Goal: Task Accomplishment & Management: Complete application form

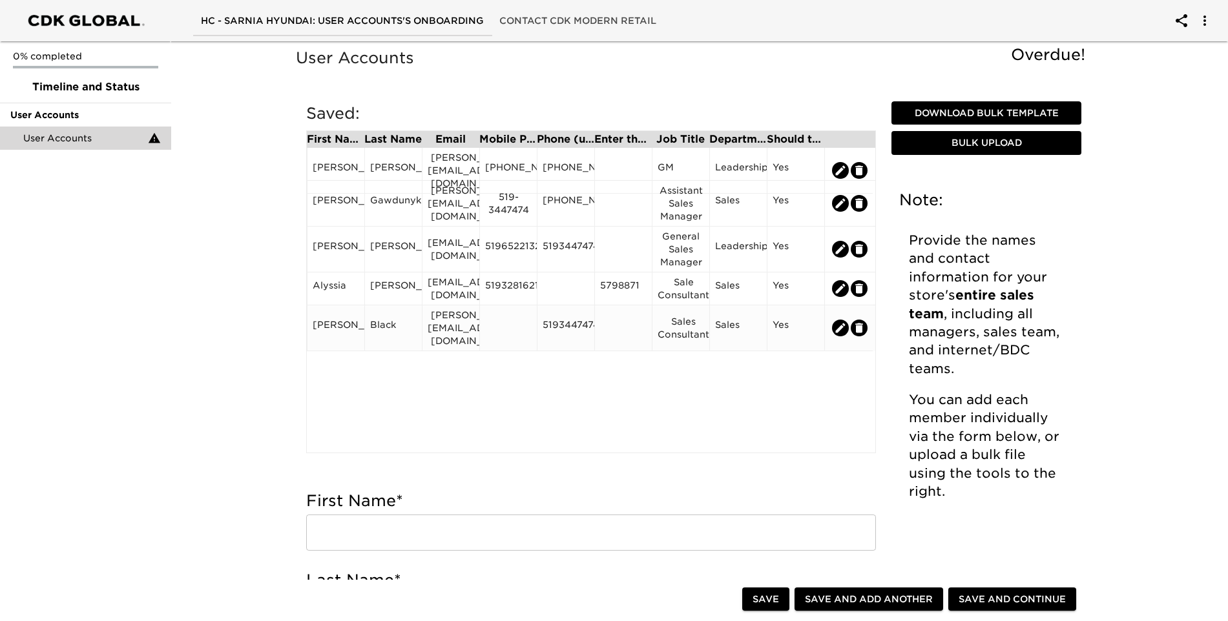
click at [840, 324] on icon "edit" at bounding box center [841, 328] width 10 height 10
type input "[PERSON_NAME]"
type input "Black"
type input "[PERSON_NAME][EMAIL_ADDRESS][DOMAIN_NAME]"
type input "5193447474"
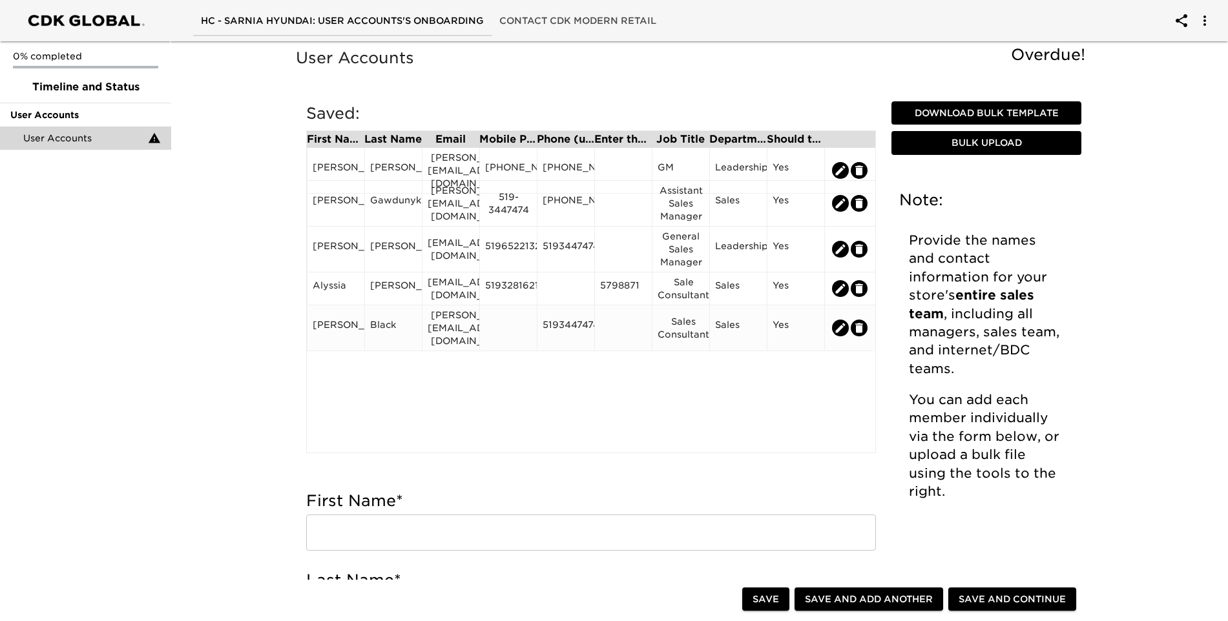
type input "Sales Consultant"
radio input "true"
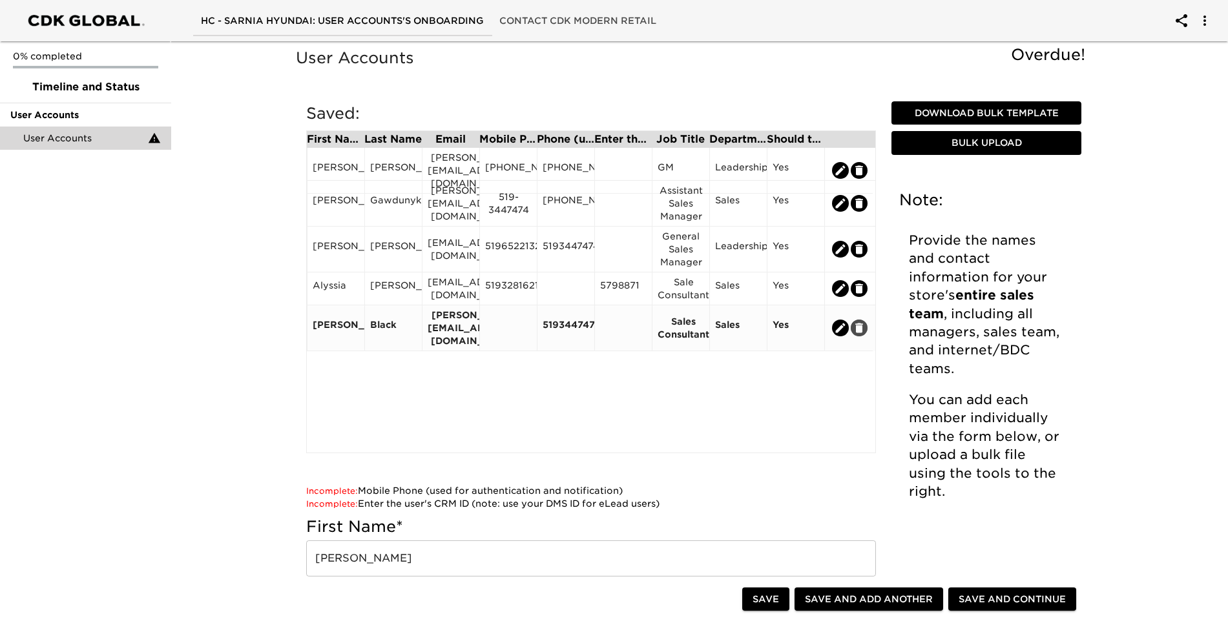
click at [862, 323] on icon "edit" at bounding box center [859, 328] width 8 height 10
radio input "false"
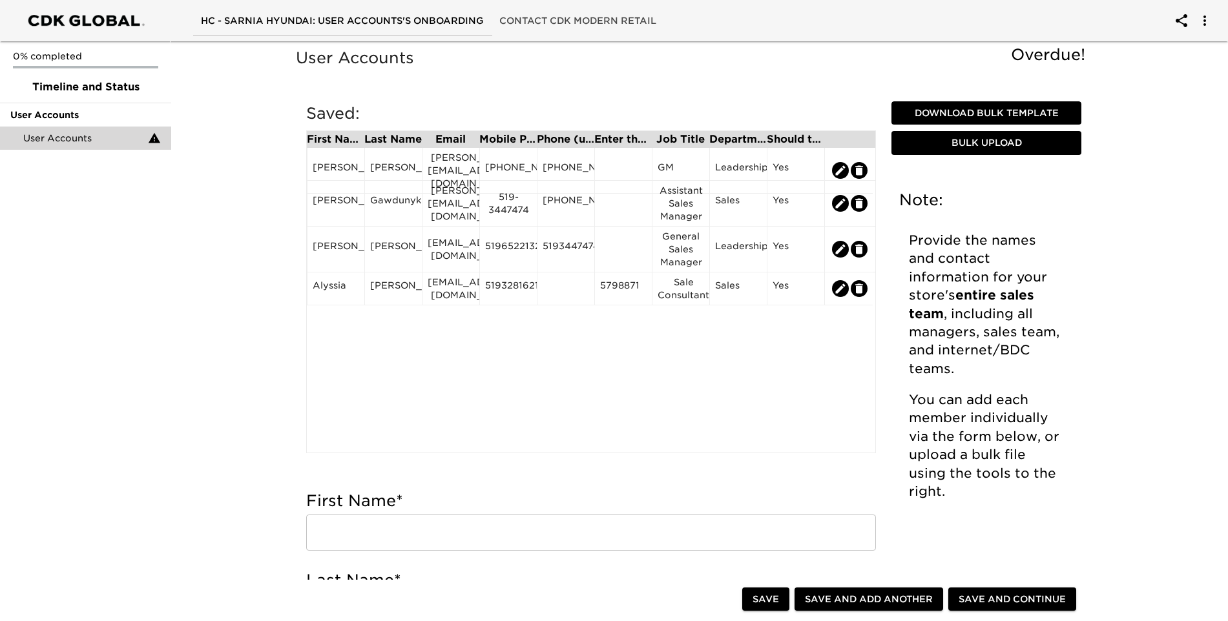
scroll to position [194, 0]
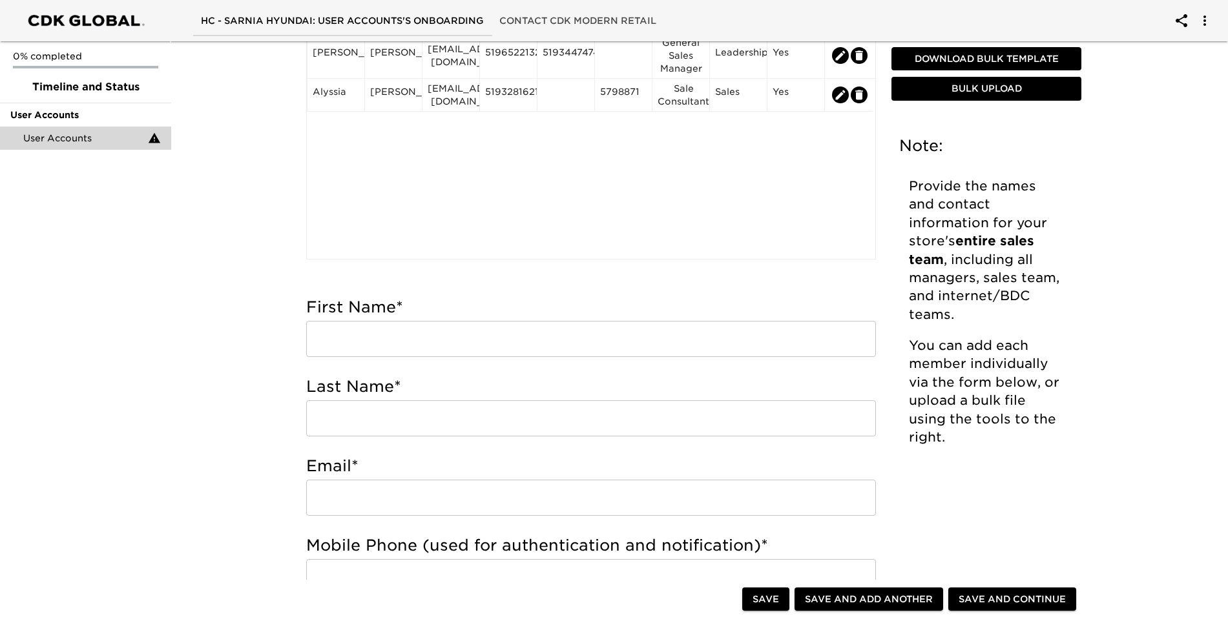
click at [493, 344] on input "text" at bounding box center [591, 339] width 570 height 36
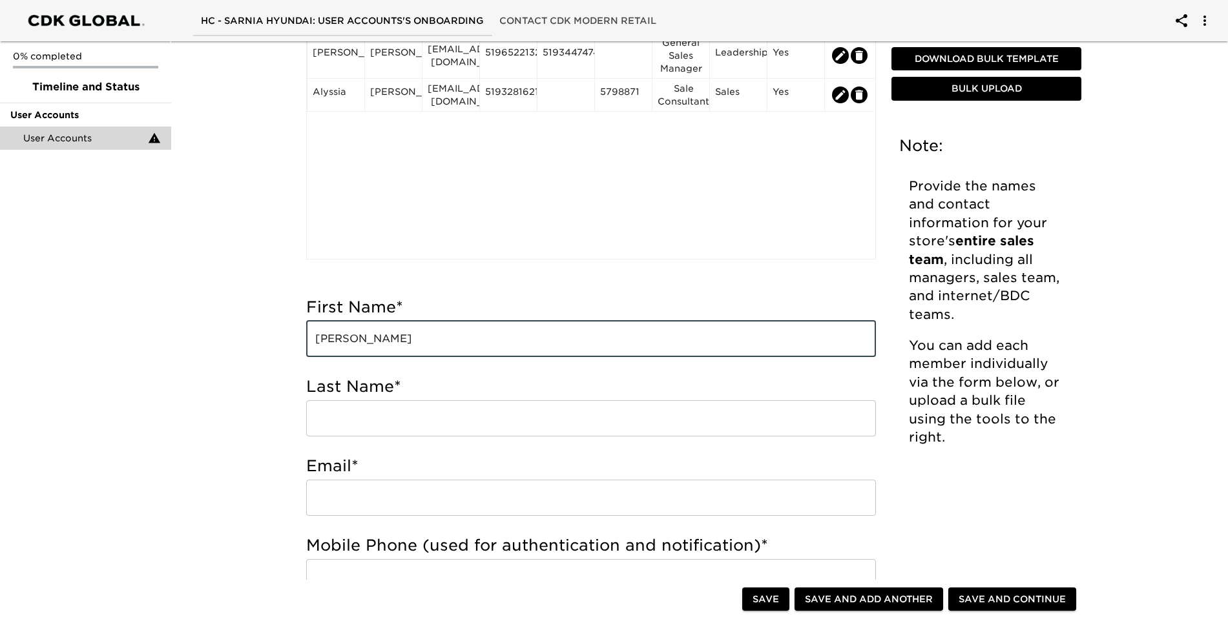
type input "[PERSON_NAME]"
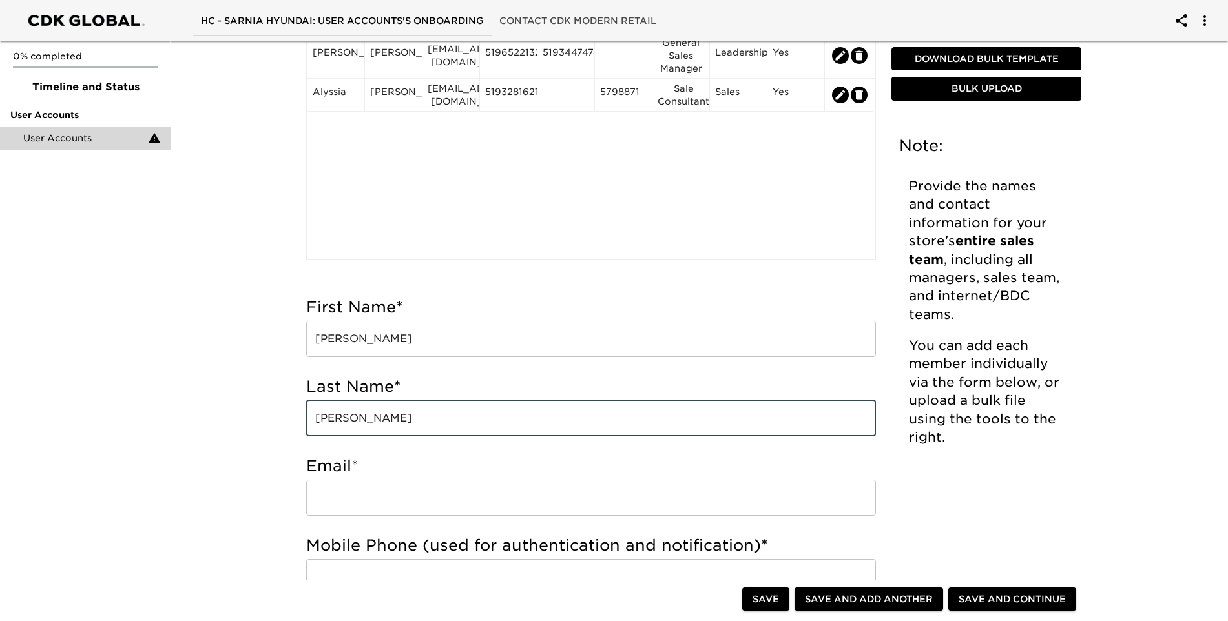
type input "[PERSON_NAME]"
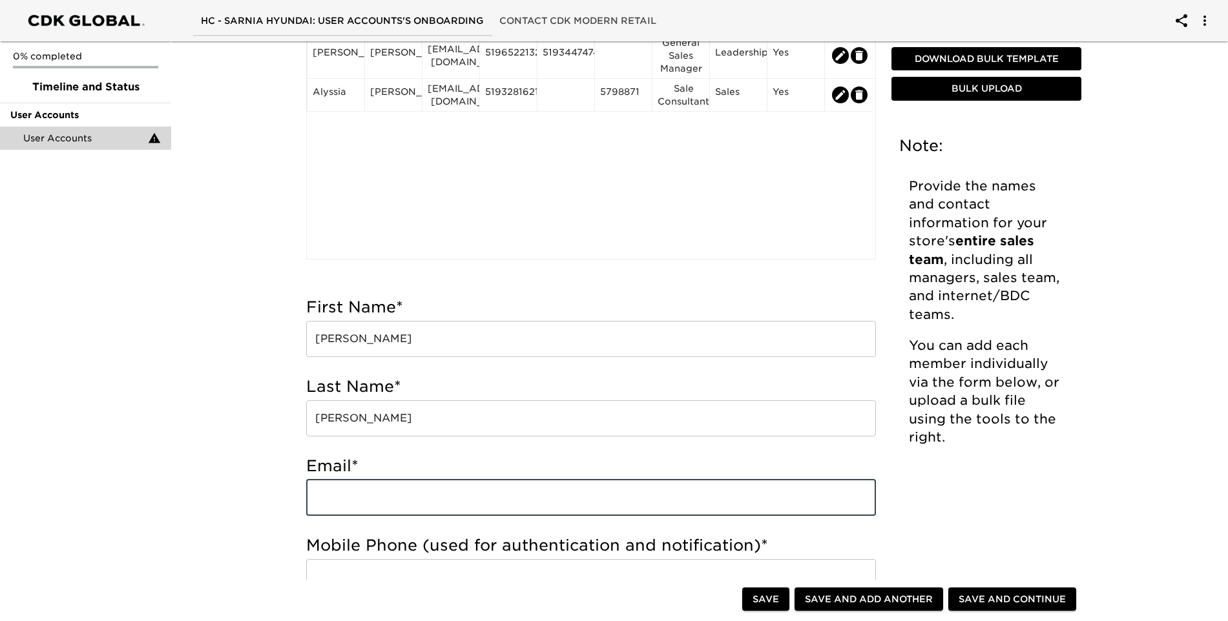
click at [435, 508] on input "email" at bounding box center [591, 498] width 570 height 36
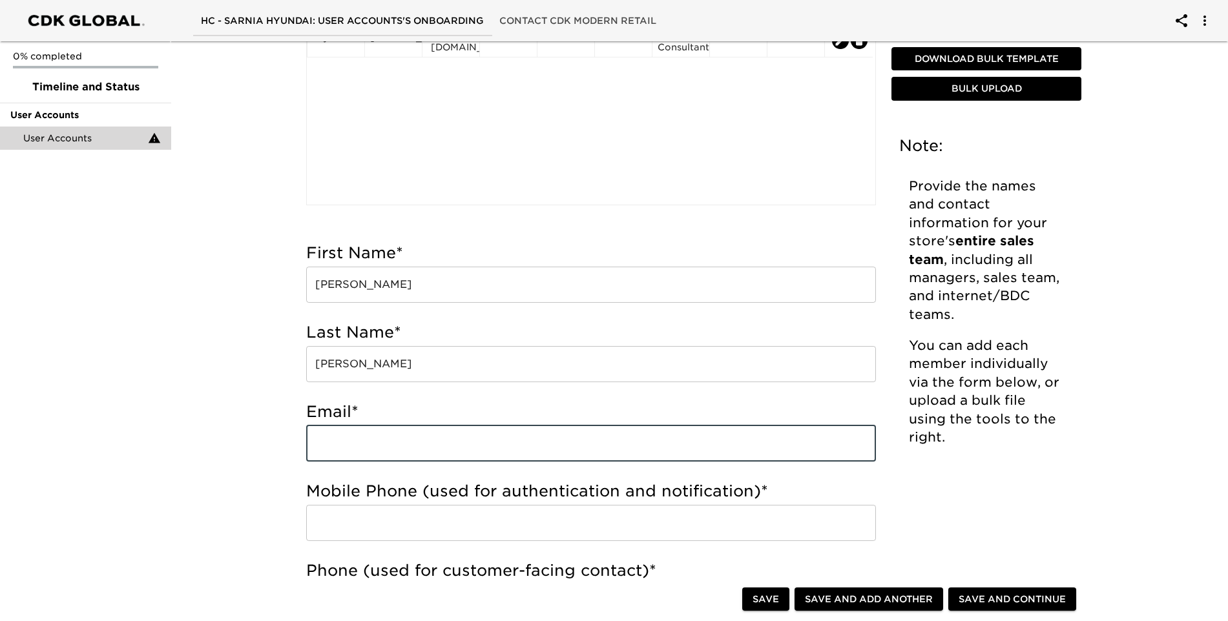
scroll to position [323, 0]
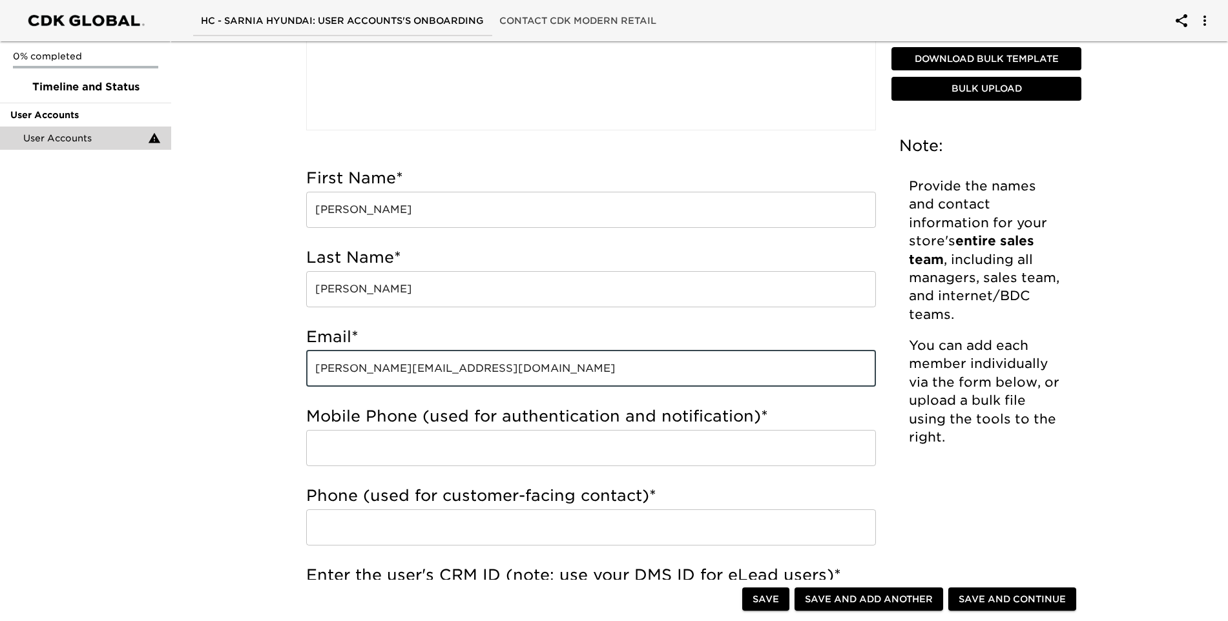
type input "[PERSON_NAME][EMAIL_ADDRESS][DOMAIN_NAME]"
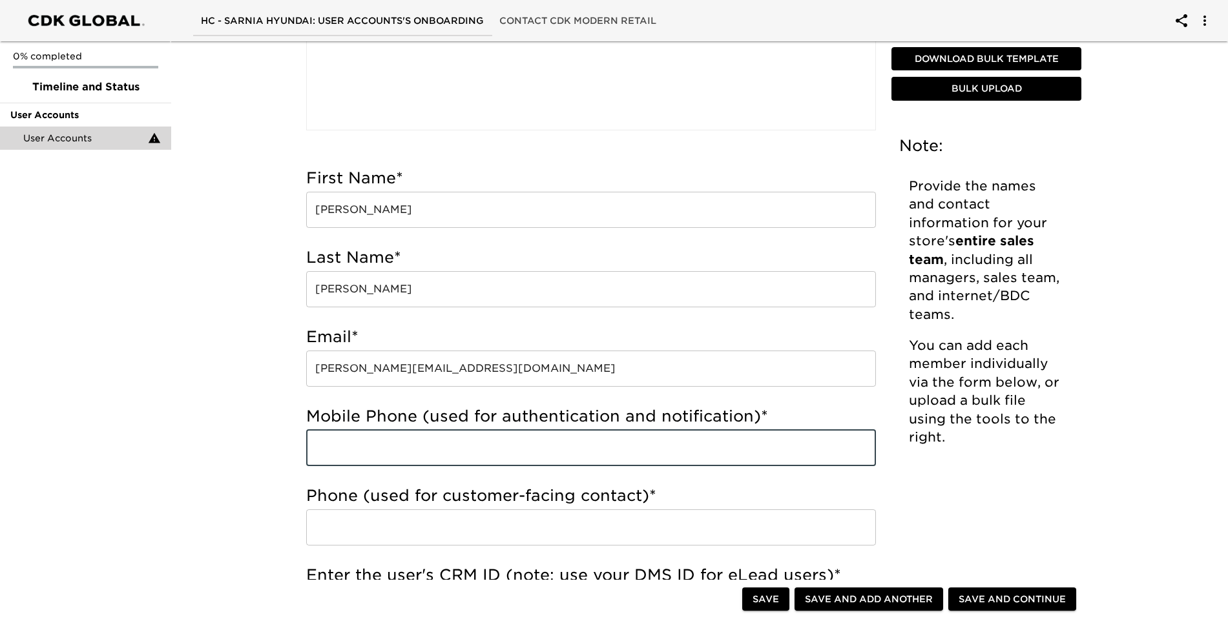
click at [386, 452] on input "text" at bounding box center [591, 448] width 570 height 36
type input "5196519309"
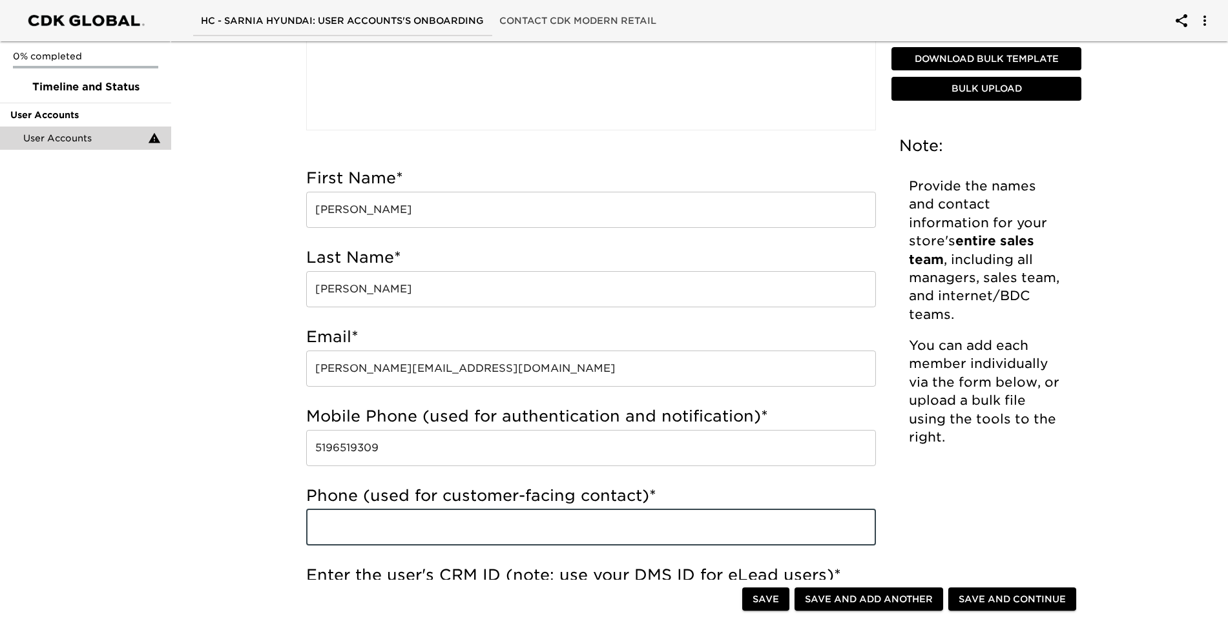
click at [471, 514] on input "text" at bounding box center [591, 528] width 570 height 36
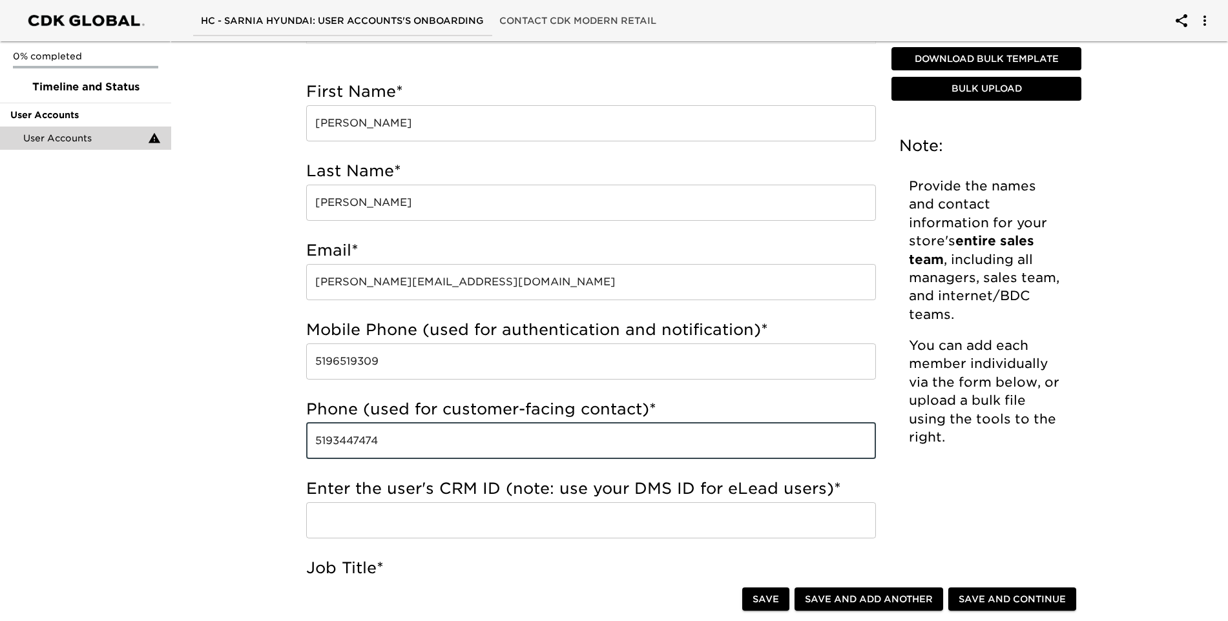
scroll to position [646, 0]
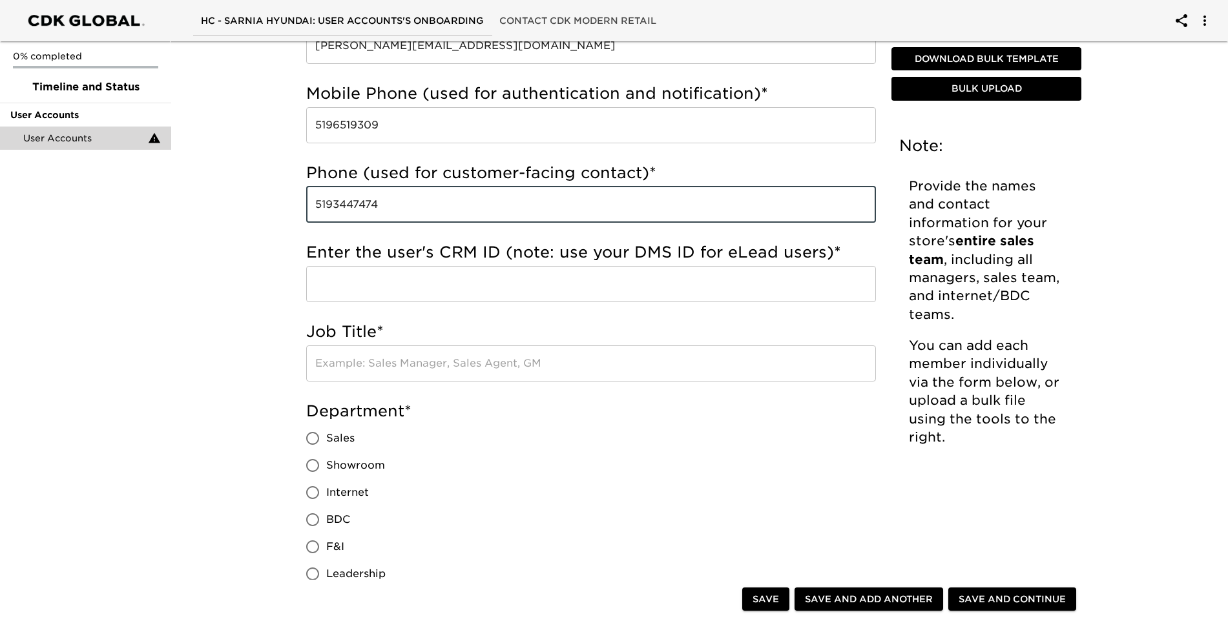
type input "5193447474"
click at [385, 368] on input "text" at bounding box center [591, 364] width 570 height 36
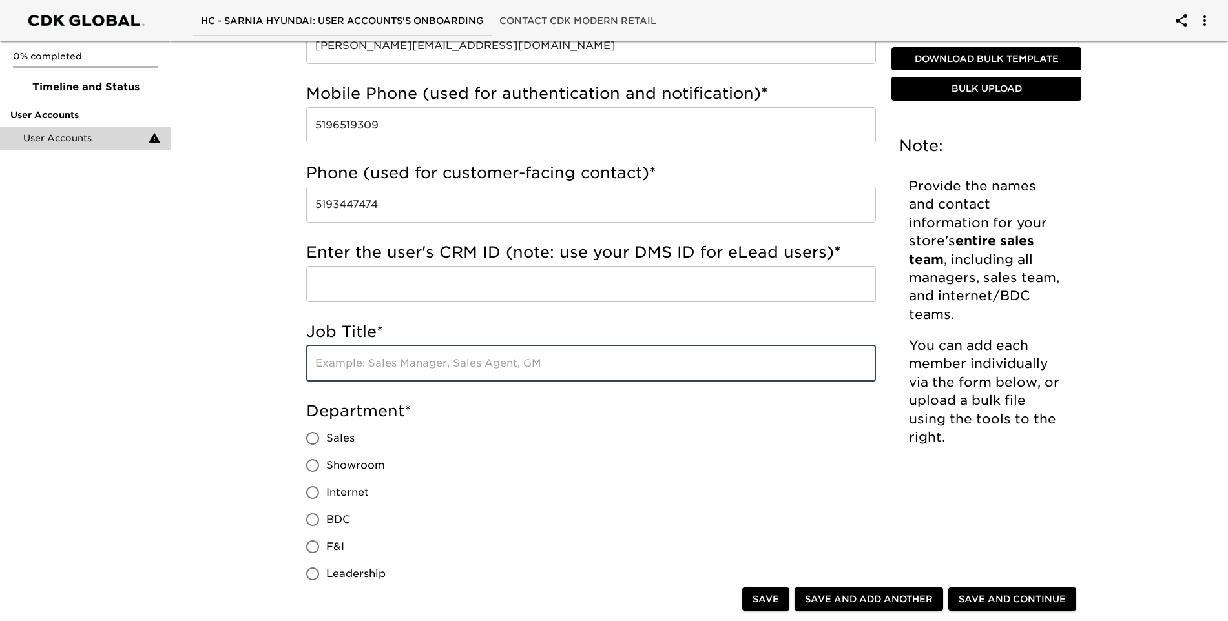
click at [310, 436] on input "Sales" at bounding box center [312, 438] width 27 height 27
radio input "true"
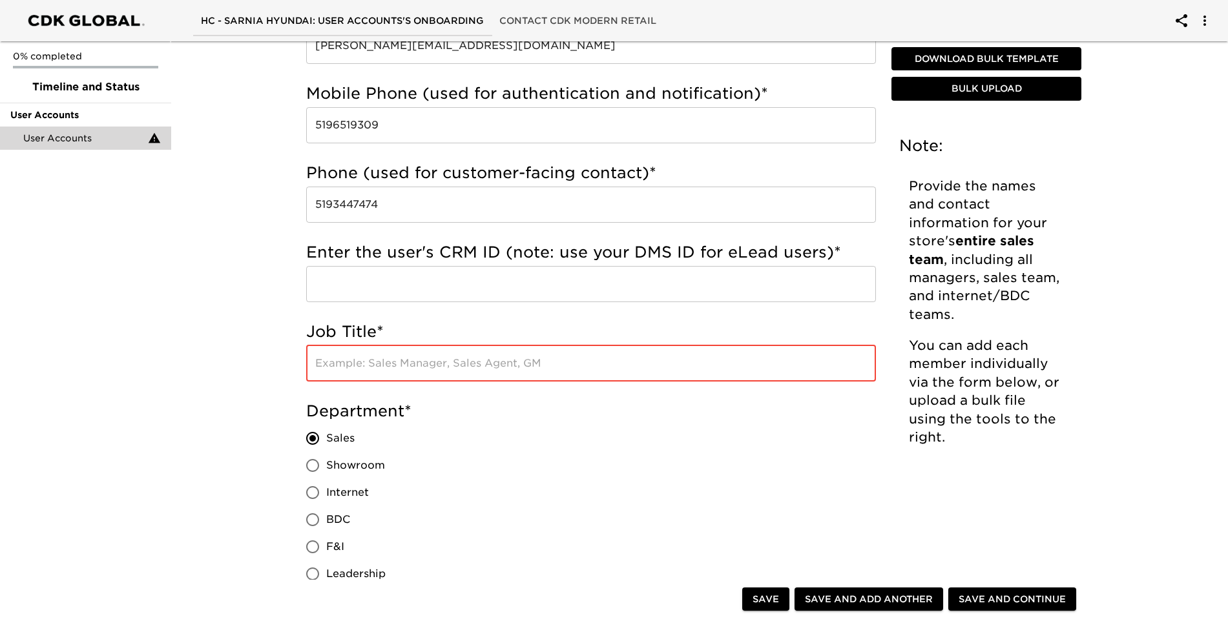
click at [366, 368] on input "text" at bounding box center [591, 364] width 570 height 36
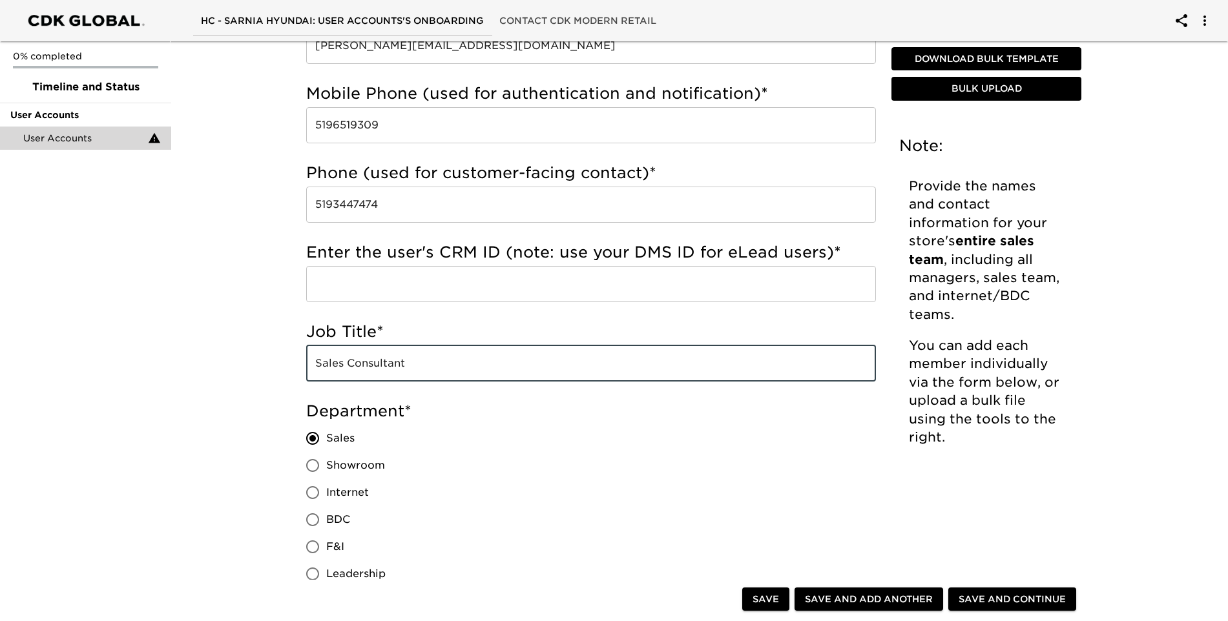
scroll to position [977, 0]
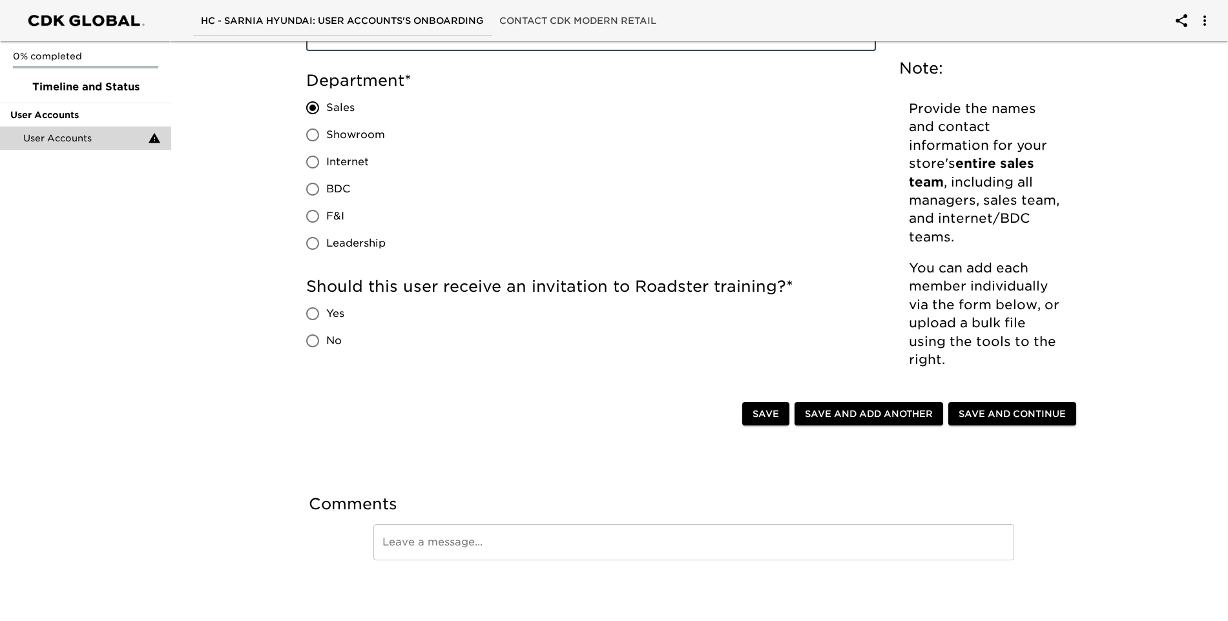
type input "Sales Consultant"
click at [312, 342] on input "No" at bounding box center [312, 341] width 27 height 27
radio input "true"
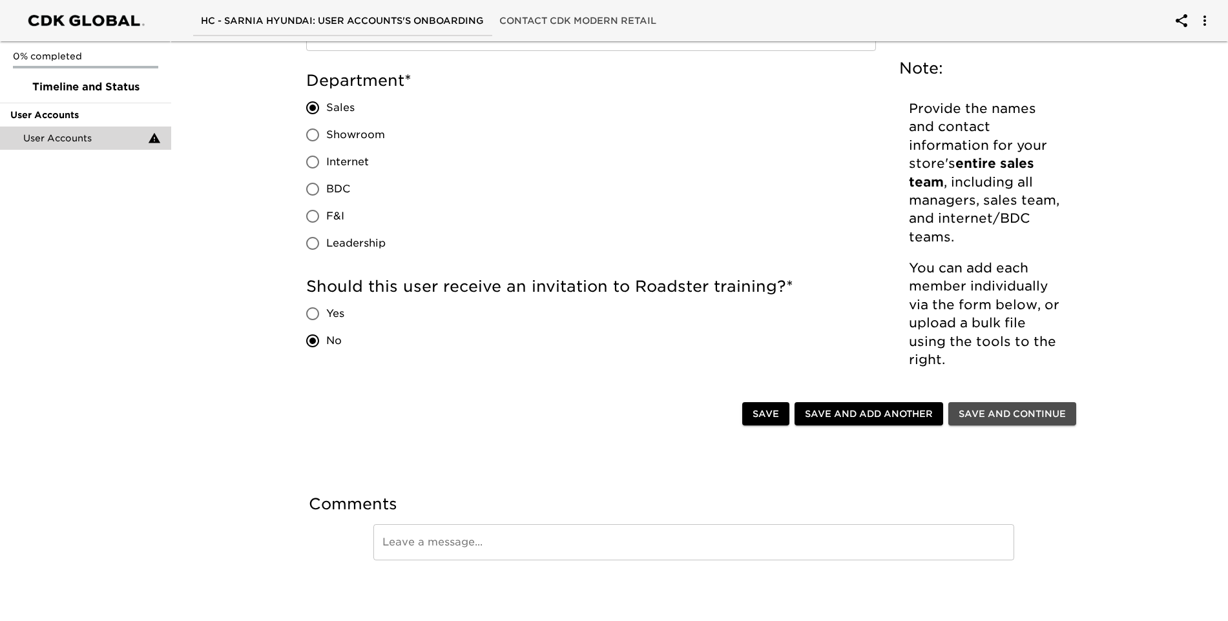
click at [1008, 418] on span "Save and Continue" at bounding box center [1012, 414] width 107 height 16
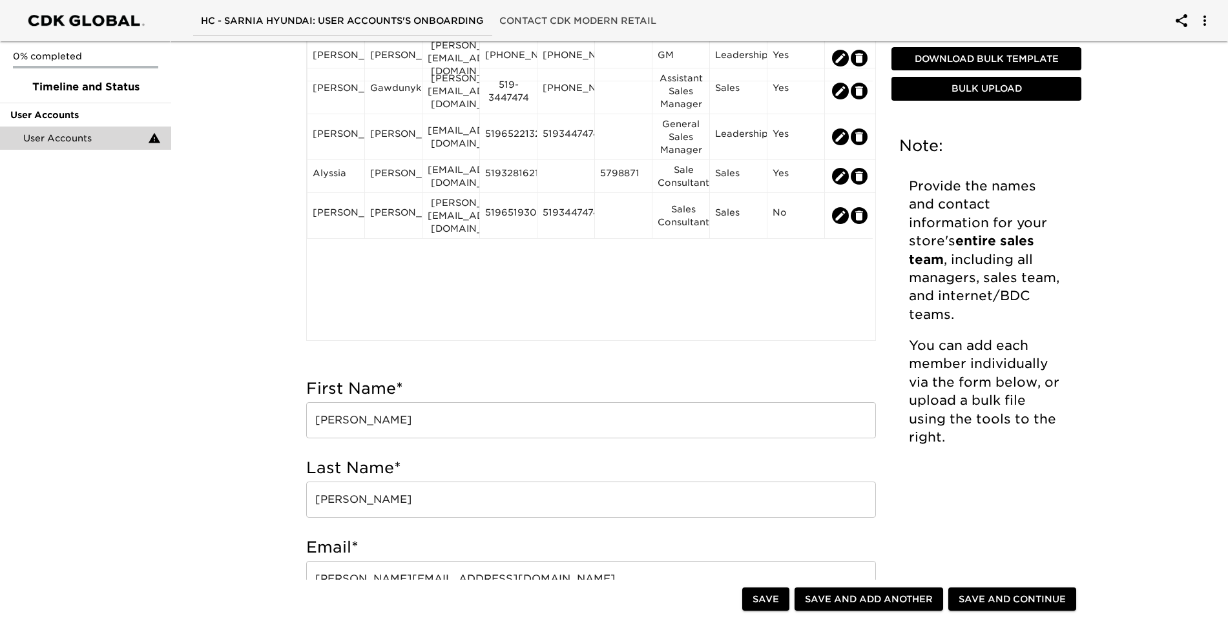
scroll to position [72, 0]
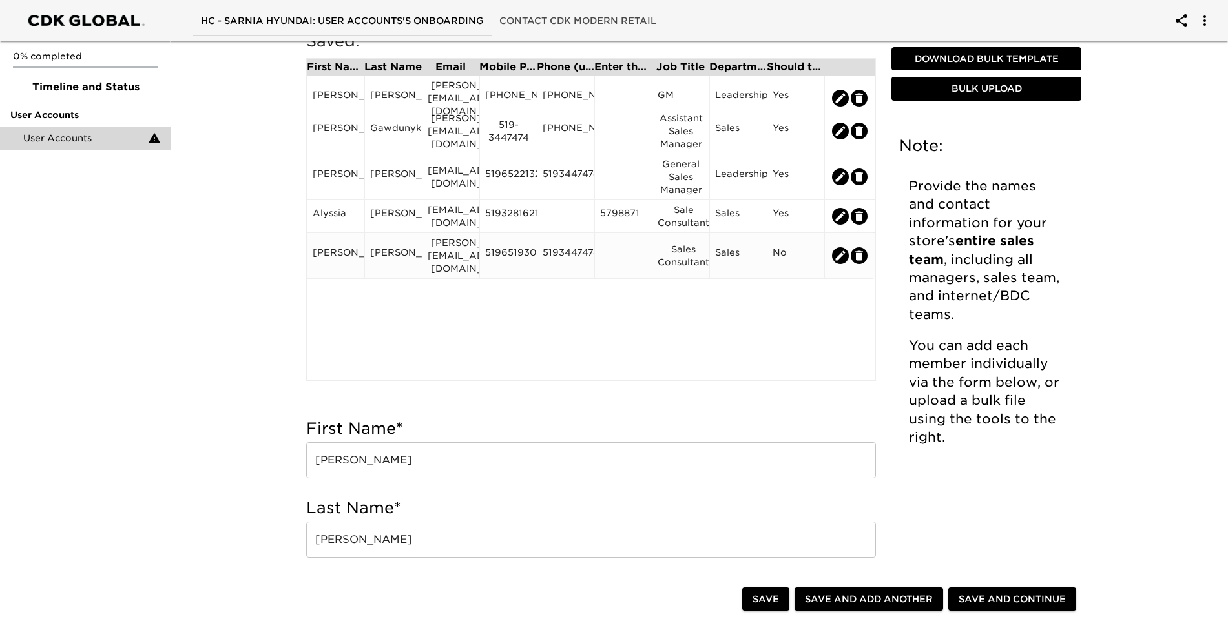
click at [839, 251] on icon "edit" at bounding box center [841, 256] width 10 height 10
radio input "false"
radio input "true"
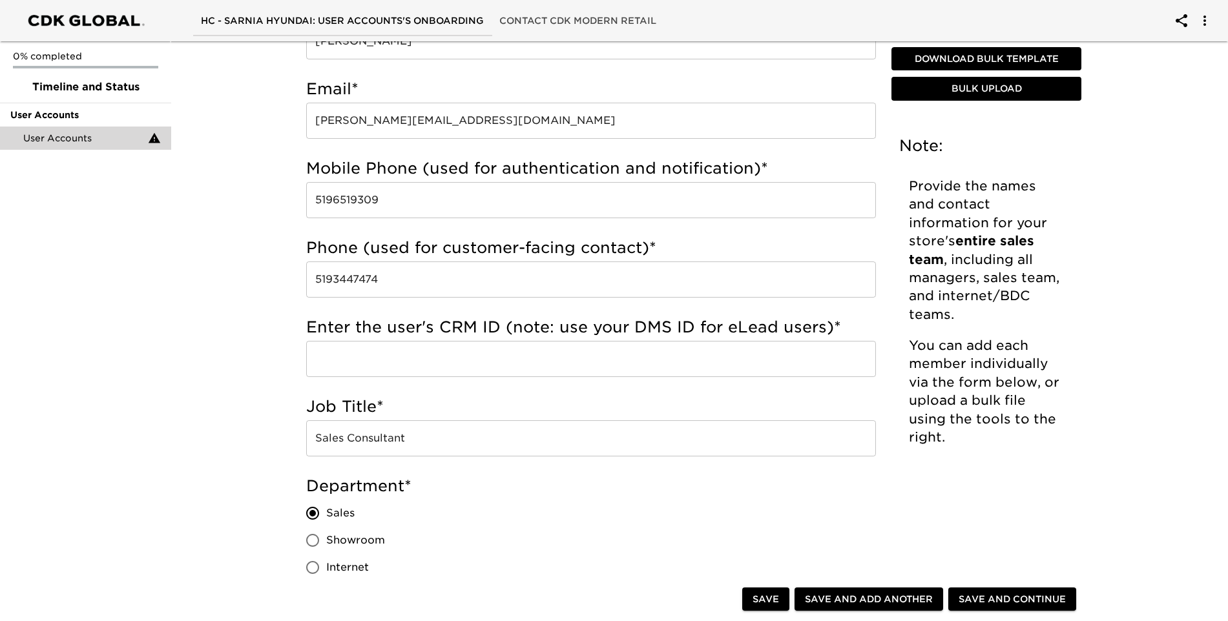
scroll to position [589, 0]
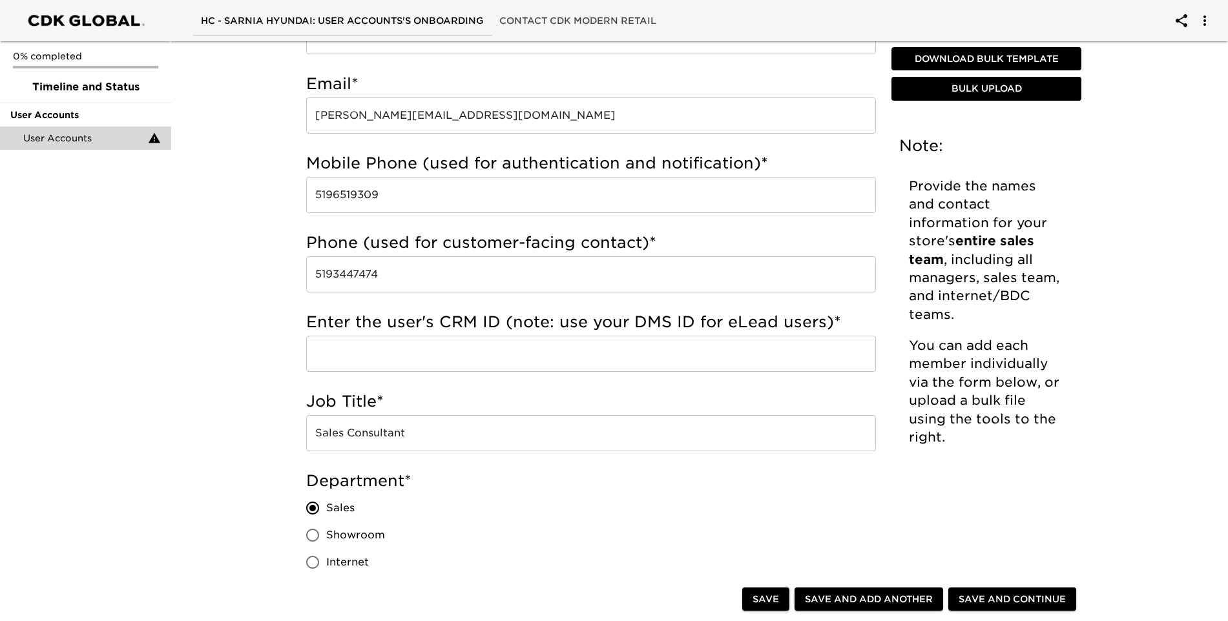
click at [398, 355] on input "text" at bounding box center [591, 354] width 570 height 36
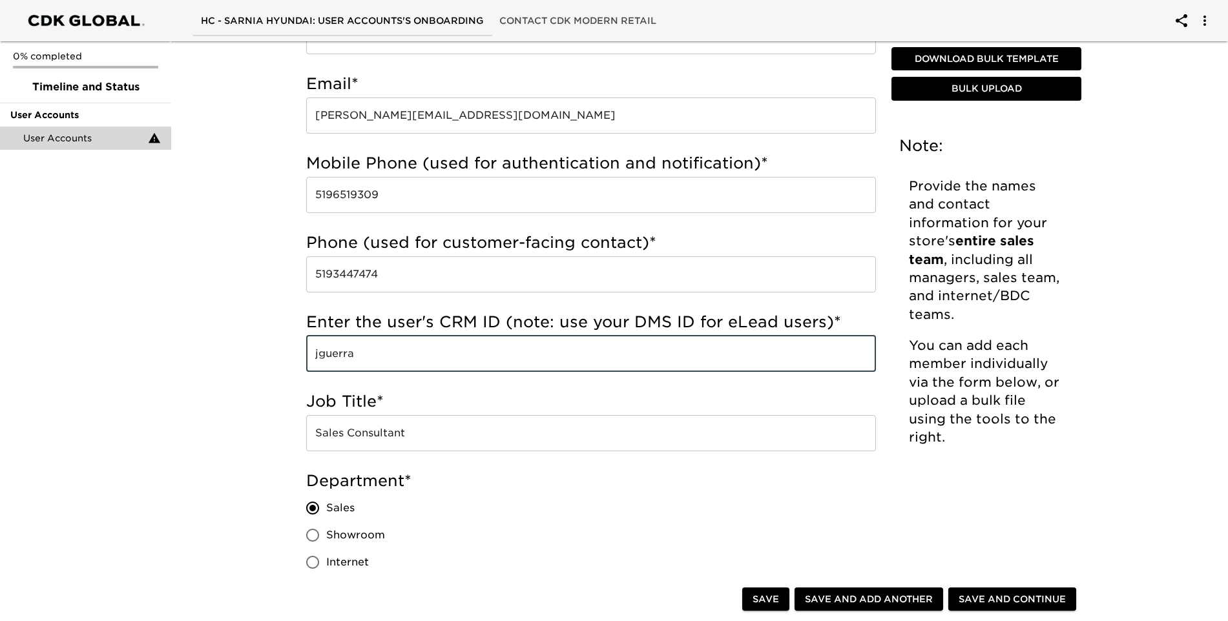
type input "jguerra"
click at [559, 479] on h5 "Department *" at bounding box center [591, 481] width 570 height 21
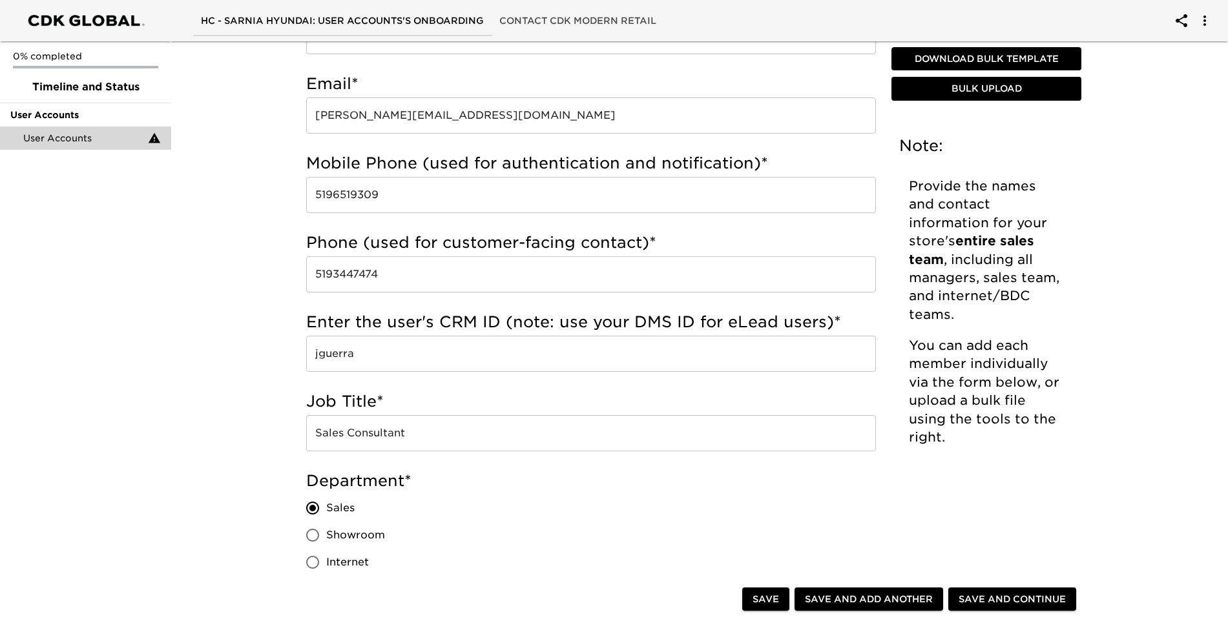
click at [773, 602] on span "Save" at bounding box center [766, 600] width 26 height 16
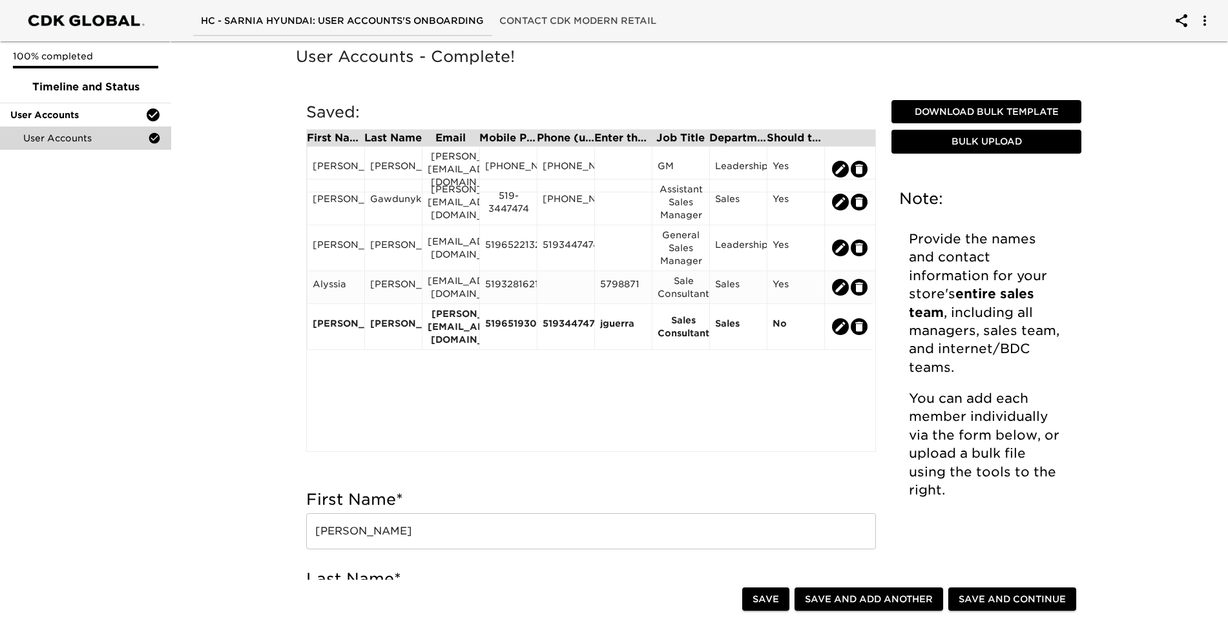
scroll to position [0, 0]
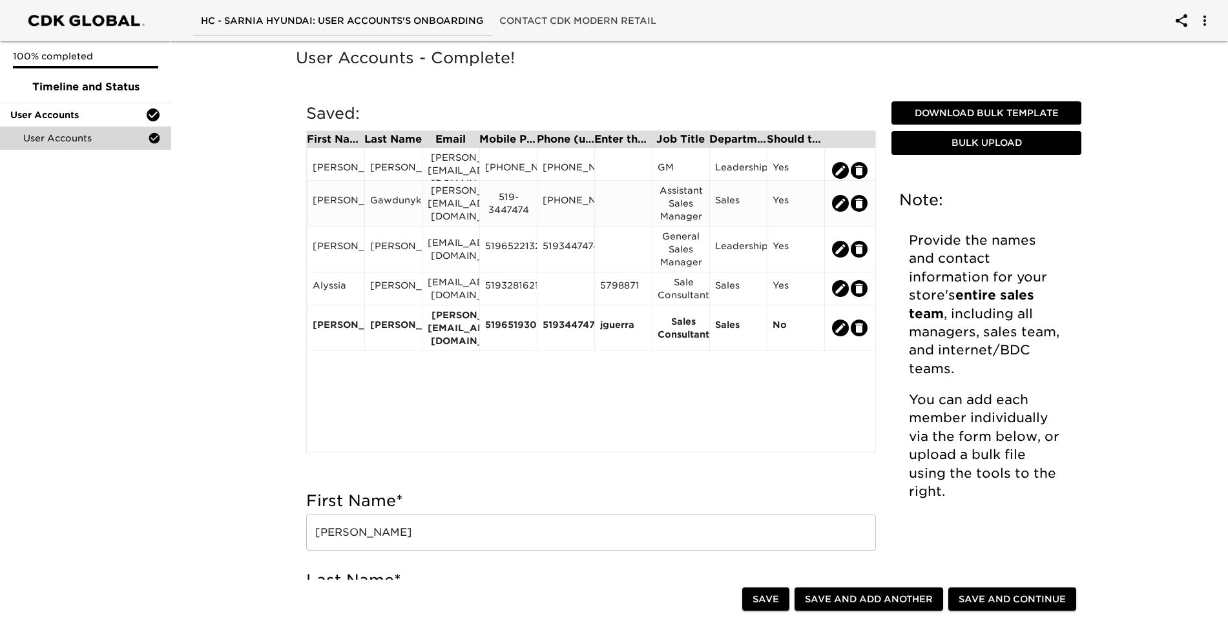
click at [840, 203] on icon "edit" at bounding box center [841, 203] width 10 height 10
type input "[PERSON_NAME]"
type input "Gawdunyk"
type input "[PERSON_NAME][EMAIL_ADDRESS][DOMAIN_NAME]"
type input "519-3447474"
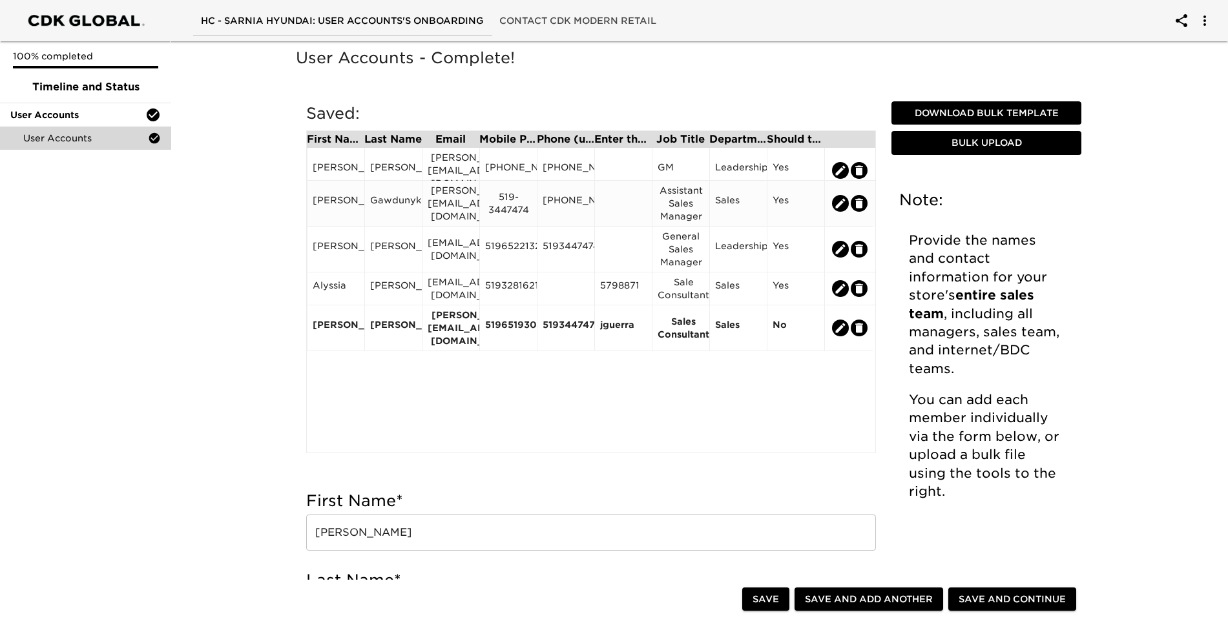
type input "[PHONE_NUMBER]"
type input "Assistant Sales Manager"
radio input "true"
radio input "false"
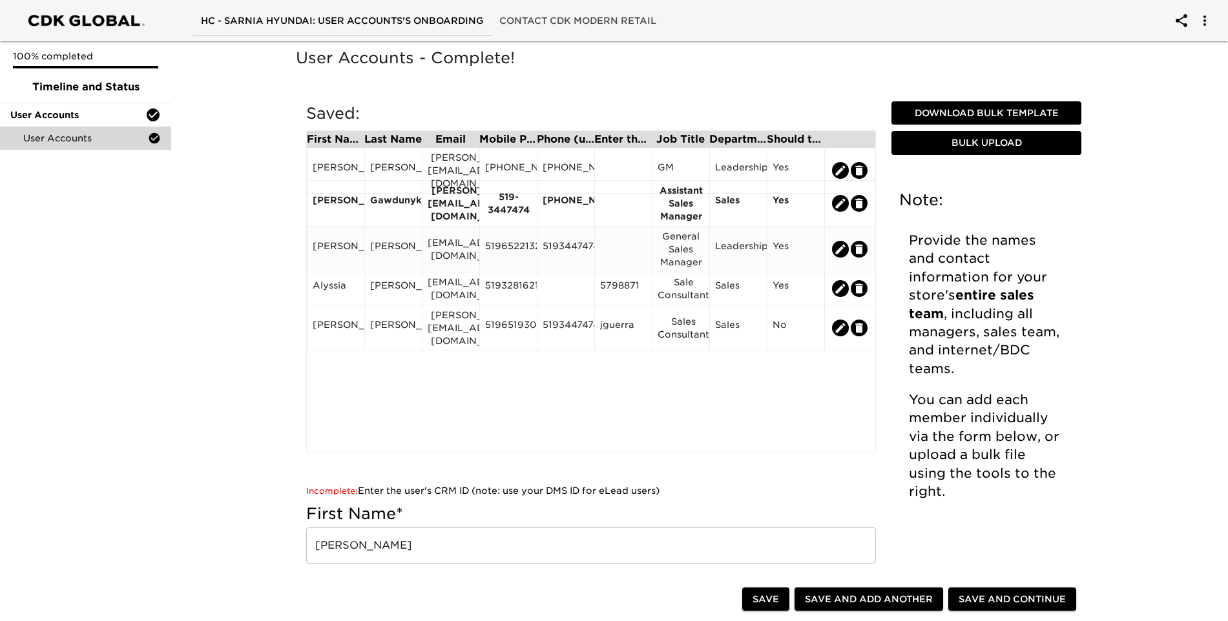
click at [837, 250] on icon "edit" at bounding box center [840, 249] width 13 height 13
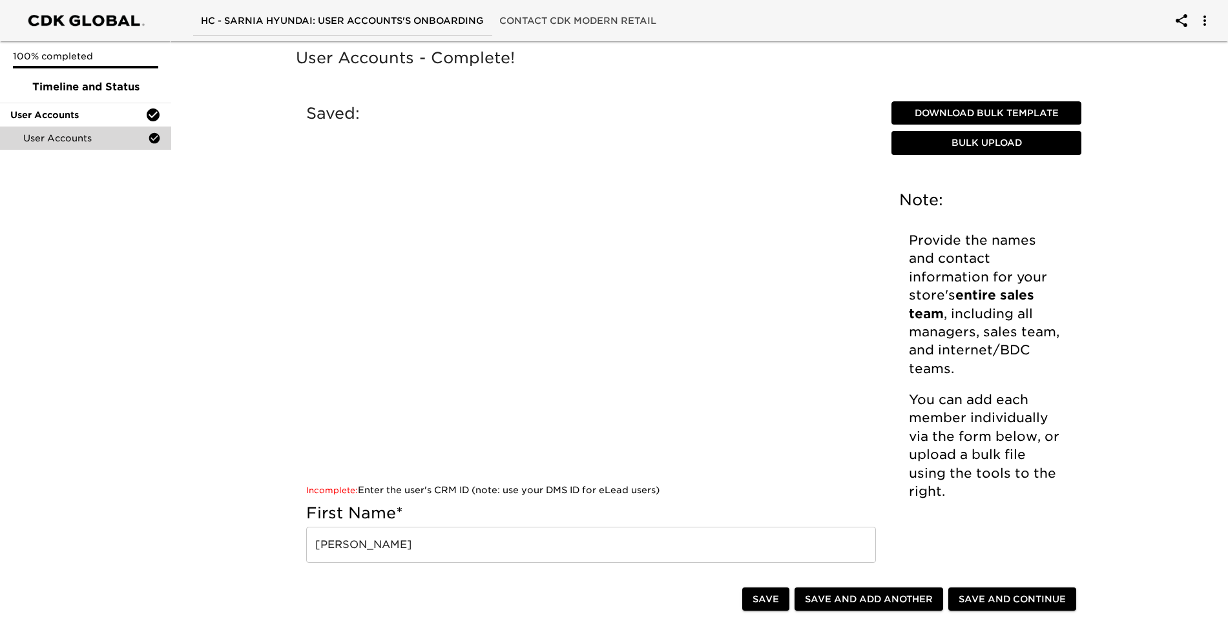
type input "[PERSON_NAME]"
type input "[EMAIL_ADDRESS][DOMAIN_NAME]"
type input "5196522132"
type input "5193447474"
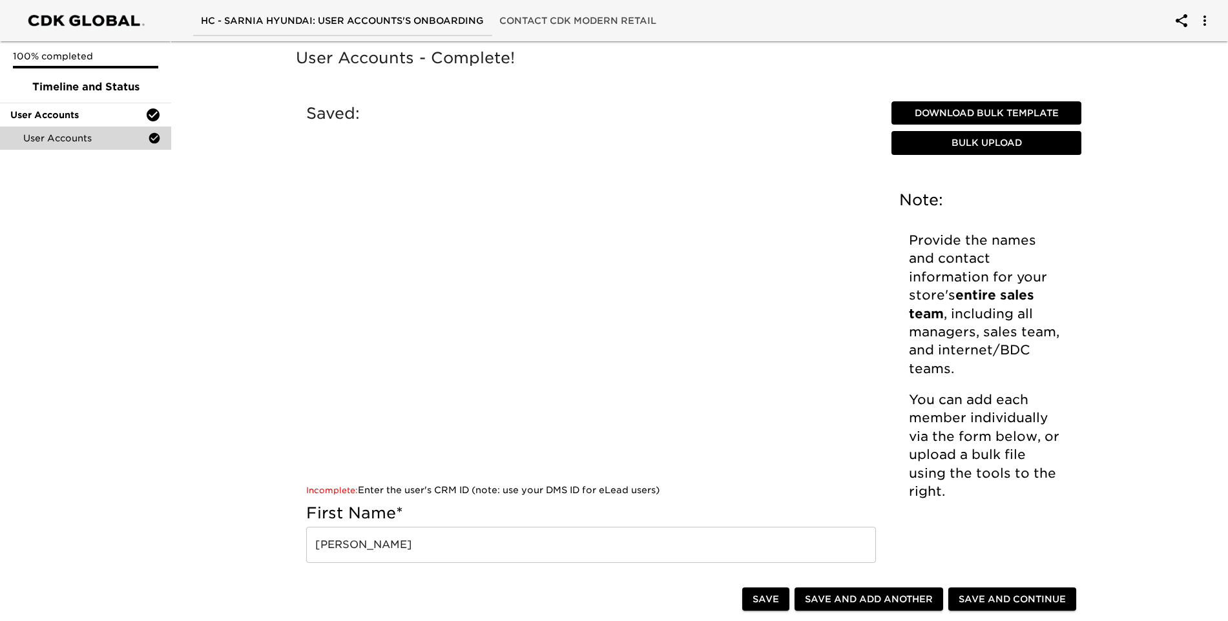
type input "General Sales Manager"
radio input "false"
radio input "true"
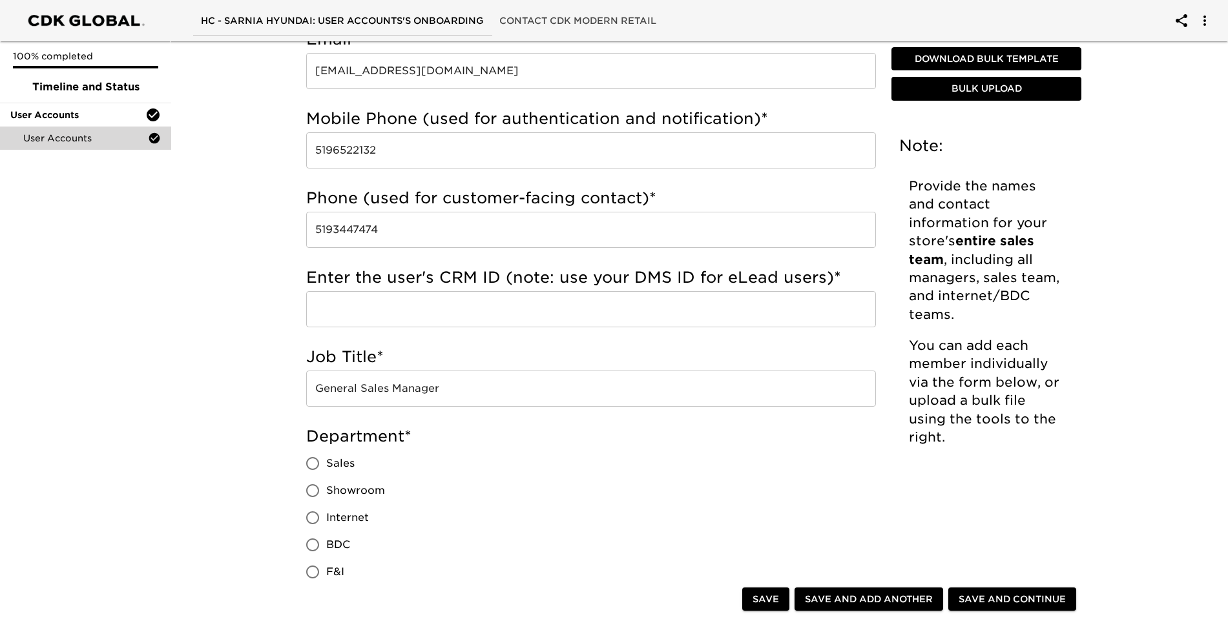
scroll to position [667, 0]
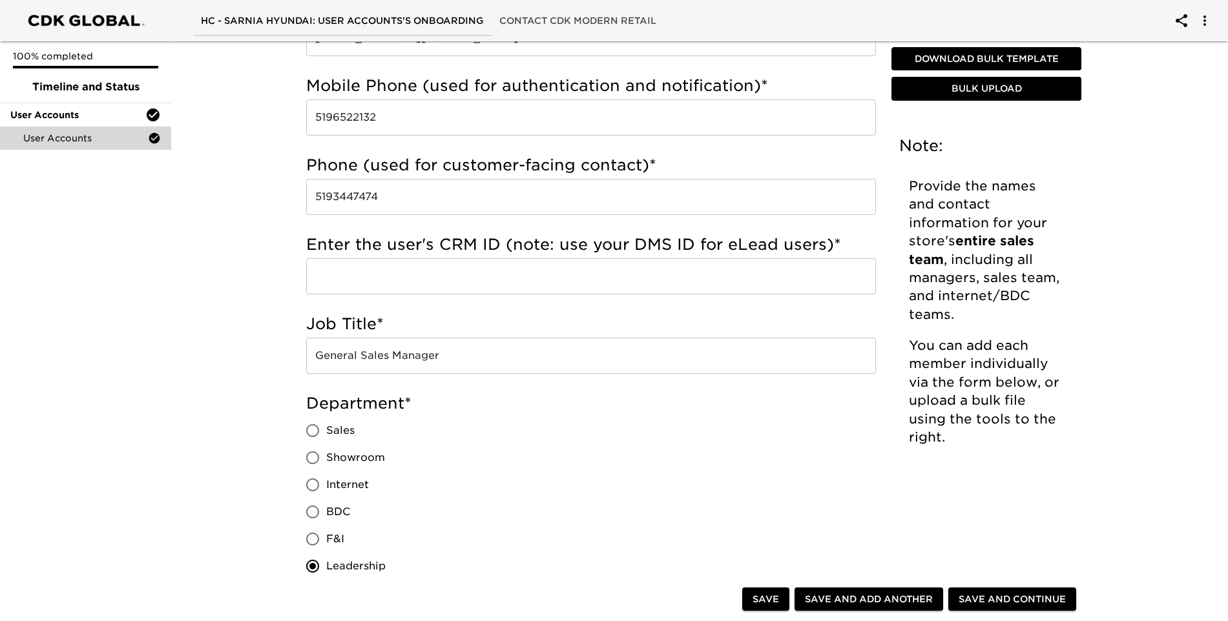
click at [313, 432] on input "Sales" at bounding box center [312, 430] width 27 height 27
radio input "true"
click at [769, 599] on span "Save" at bounding box center [766, 600] width 26 height 16
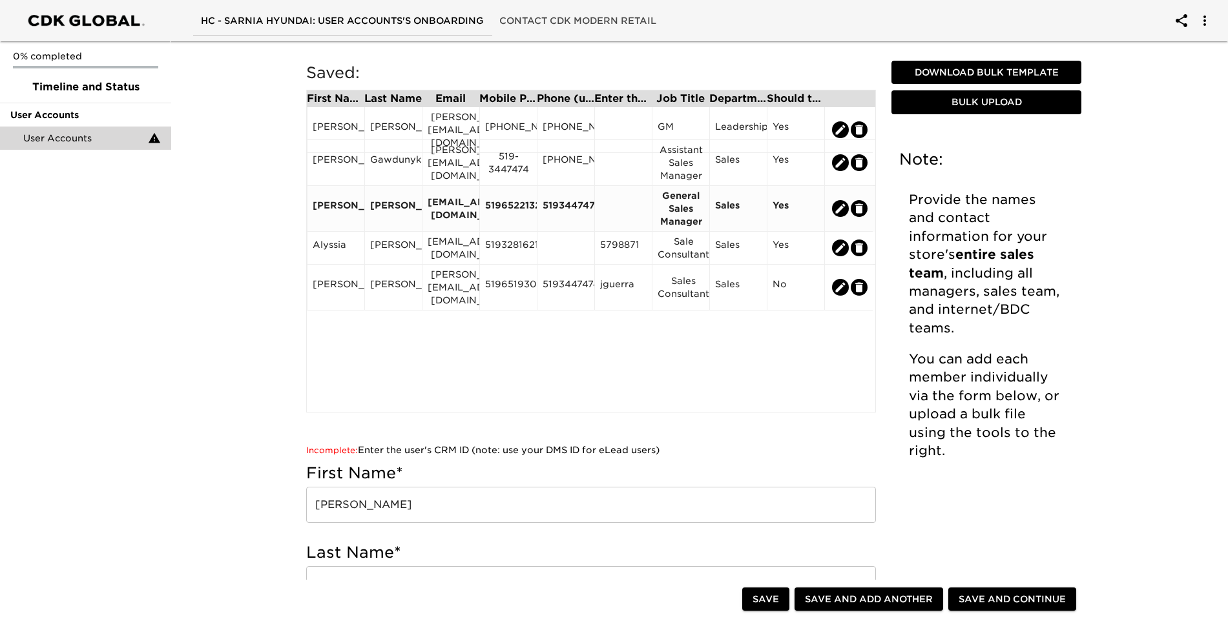
scroll to position [0, 0]
